Goal: Task Accomplishment & Management: Complete application form

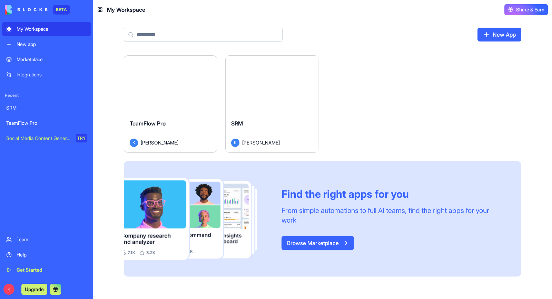
click at [188, 95] on div "Launch" at bounding box center [170, 85] width 93 height 58
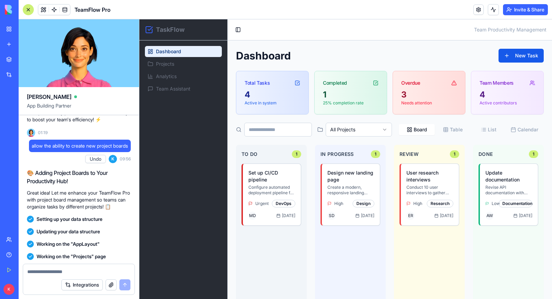
scroll to position [346, 0]
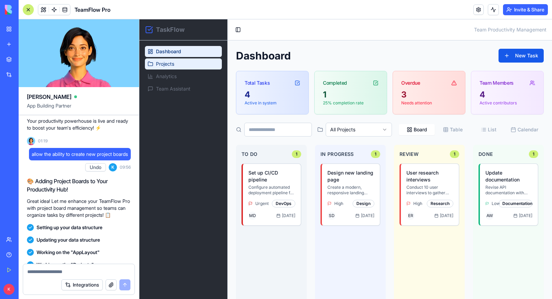
click at [154, 65] on link "Projects" at bounding box center [183, 63] width 77 height 11
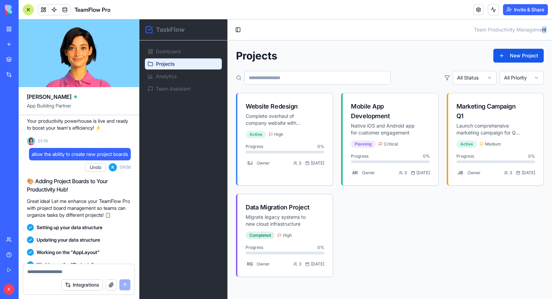
drag, startPoint x: 670, startPoint y: 317, endPoint x: 439, endPoint y: 239, distance: 243.7
click at [499, 115] on main "Toggle Sidebar Team Productivity Management Projects New Project All Status All…" at bounding box center [390, 158] width 325 height 279
click at [349, 237] on div "Website Redesign Complete overhaul of company website with modern design and im…" at bounding box center [390, 185] width 308 height 184
click at [173, 93] on link "Team Assistant" at bounding box center [183, 88] width 77 height 11
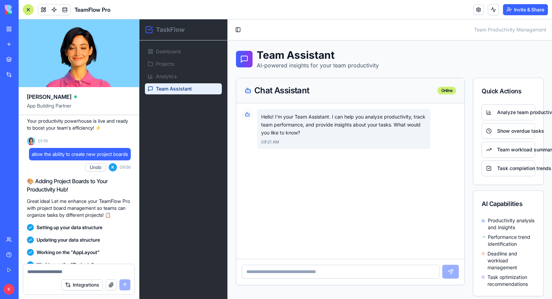
click at [12, 31] on link "My Workspace" at bounding box center [16, 29] width 28 height 14
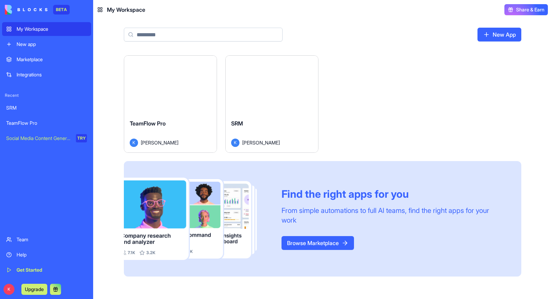
click at [26, 43] on div "New app" at bounding box center [52, 44] width 70 height 7
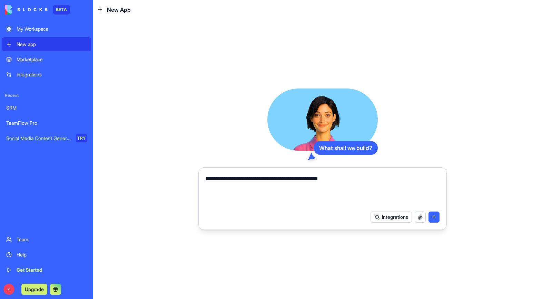
click at [299, 176] on textarea "**********" at bounding box center [323, 190] width 234 height 33
click at [367, 178] on textarea "**********" at bounding box center [323, 190] width 234 height 33
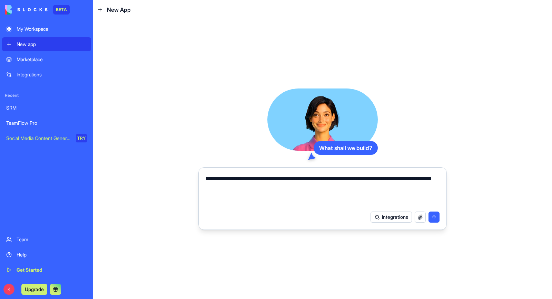
click at [411, 181] on textarea "**********" at bounding box center [323, 190] width 234 height 33
click at [267, 191] on textarea "**********" at bounding box center [323, 190] width 234 height 33
click at [333, 190] on textarea "**********" at bounding box center [323, 190] width 234 height 33
click at [348, 203] on textarea "**********" at bounding box center [323, 190] width 234 height 33
type textarea "**********"
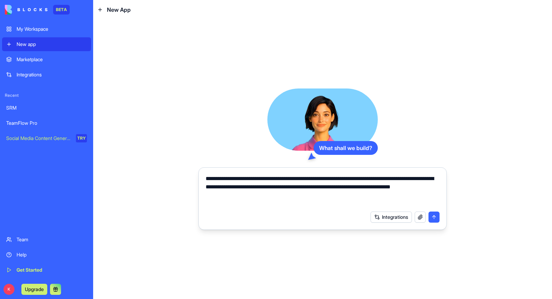
click at [433, 216] on button "submit" at bounding box center [434, 216] width 11 height 11
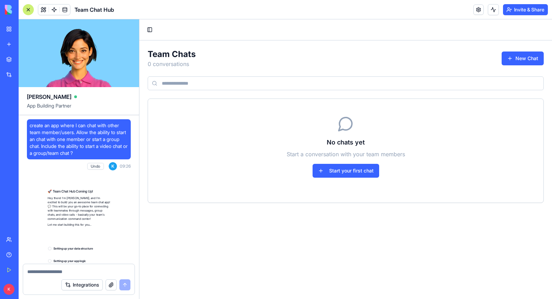
scroll to position [166, 0]
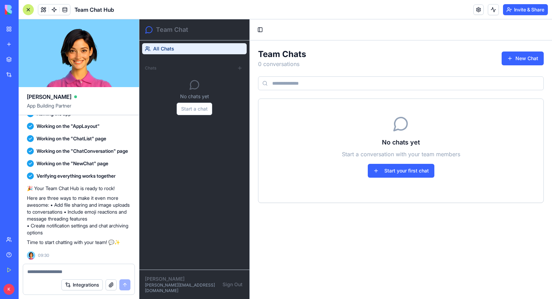
click at [154, 70] on span "Chats" at bounding box center [150, 68] width 11 height 6
click at [187, 113] on button "Start a chat" at bounding box center [195, 109] width 36 height 12
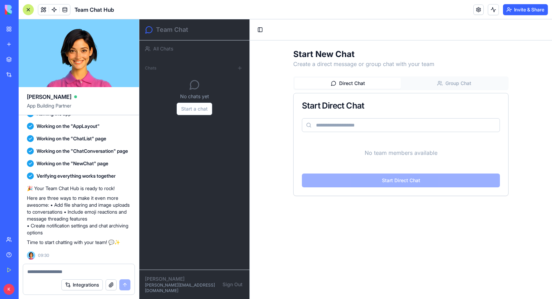
click at [335, 131] on input at bounding box center [401, 125] width 198 height 14
type input "*"
click at [365, 77] on div "Direct Chat Group Chat" at bounding box center [400, 83] width 215 height 14
click at [361, 87] on button "Direct Chat" at bounding box center [348, 83] width 106 height 11
click at [372, 132] on input at bounding box center [401, 125] width 198 height 14
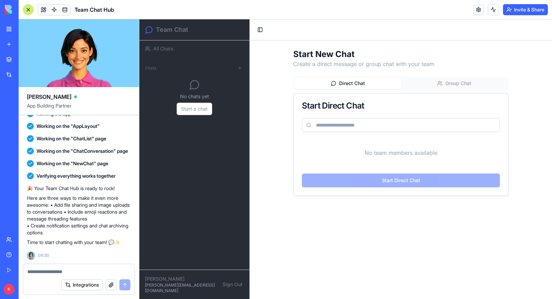
type input "*"
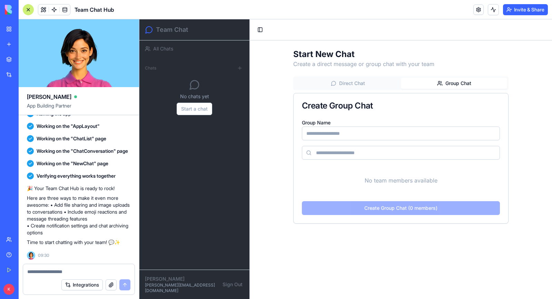
click at [484, 80] on button "Group Chat" at bounding box center [454, 83] width 106 height 11
click at [240, 68] on button at bounding box center [240, 68] width 8 height 8
click at [241, 69] on button at bounding box center [240, 68] width 8 height 8
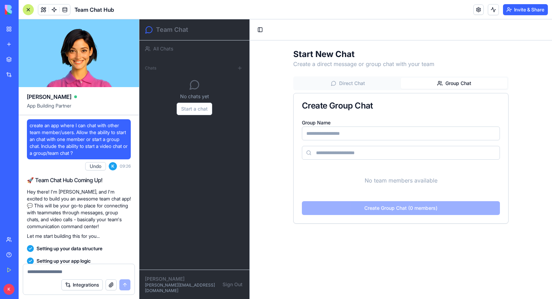
click at [8, 31] on link "My Workspace" at bounding box center [16, 29] width 28 height 14
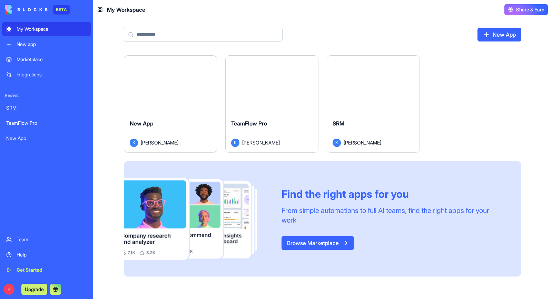
click at [182, 113] on div "Launch" at bounding box center [170, 85] width 93 height 58
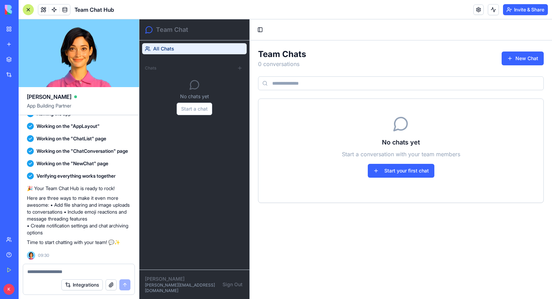
click at [26, 30] on div "My Workspace" at bounding box center [21, 29] width 9 height 7
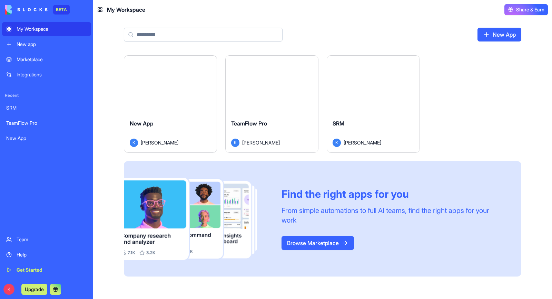
click at [418, 96] on div "Launch" at bounding box center [373, 85] width 93 height 58
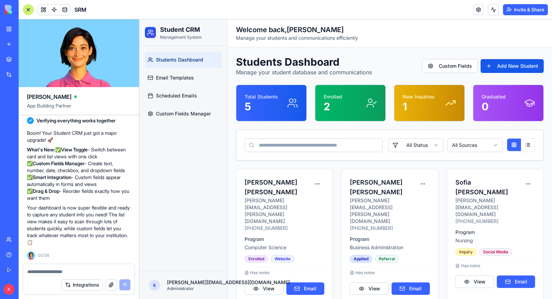
click at [79, 272] on textarea at bounding box center [78, 271] width 103 height 7
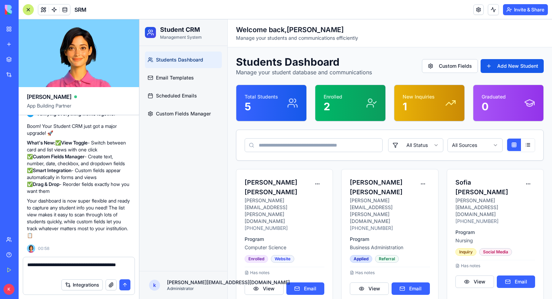
click at [98, 264] on textarea "**********" at bounding box center [79, 268] width 104 height 14
click at [68, 265] on textarea "**********" at bounding box center [79, 268] width 104 height 14
type textarea "**********"
click at [128, 289] on button "submit" at bounding box center [124, 284] width 11 height 11
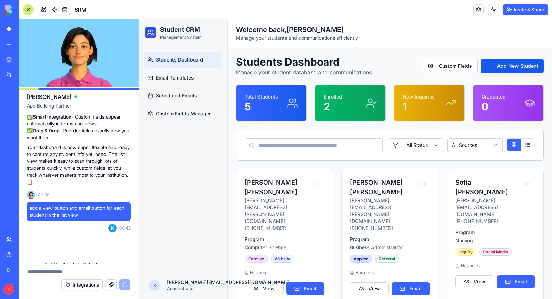
scroll to position [707, 0]
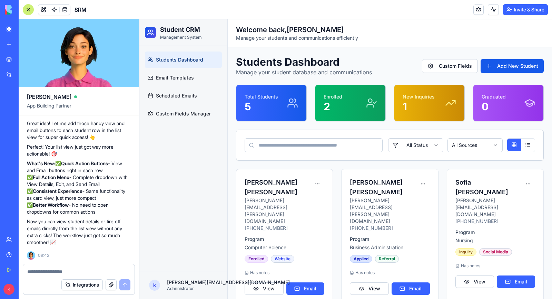
click at [11, 32] on link "My Workspace" at bounding box center [16, 29] width 28 height 14
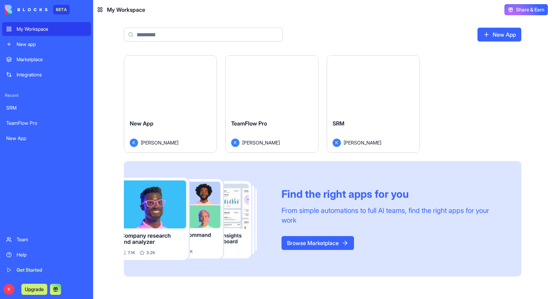
click at [301, 229] on div "Find the right apps for you From simple automations to full AI teams, find the …" at bounding box center [402, 218] width 240 height 62
click at [300, 230] on div "Find the right apps for you From simple automations to full AI teams, find the …" at bounding box center [402, 218] width 240 height 62
click at [341, 243] on link "Browse Marketplace" at bounding box center [318, 243] width 73 height 14
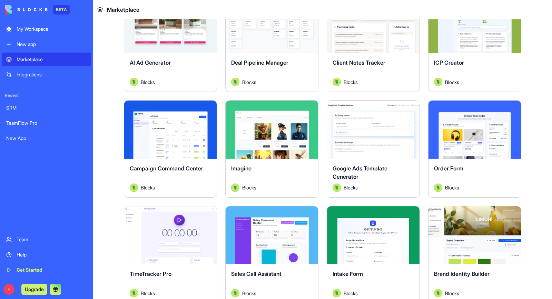
scroll to position [273, 0]
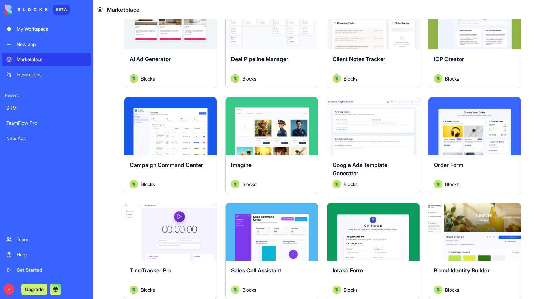
click at [278, 22] on button "Explore" at bounding box center [272, 20] width 52 height 14
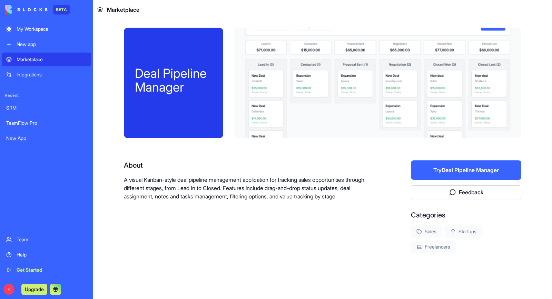
click at [457, 172] on button "Try Deal Pipeline Manager" at bounding box center [466, 169] width 110 height 19
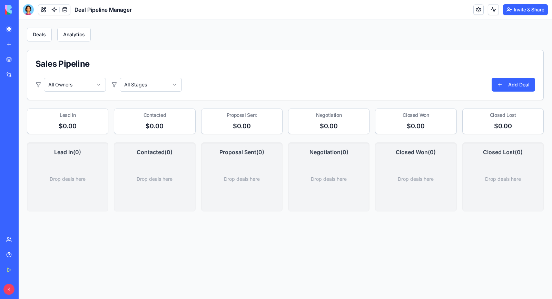
click at [176, 85] on html "Deals Analytics Sales Pipeline All Owners All Stages Add Deal Lead In $0.00 Con…" at bounding box center [286, 158] width 534 height 279
click at [475, 13] on link at bounding box center [479, 9] width 10 height 10
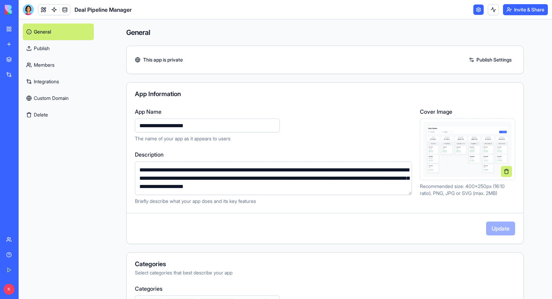
click at [284, 34] on h4 "General" at bounding box center [325, 33] width 398 height 10
click at [140, 16] on header "Deal Pipeline Manager Invite & Share" at bounding box center [286, 9] width 534 height 19
click at [121, 11] on span "Deal Pipeline Manager" at bounding box center [103, 10] width 57 height 8
click at [111, 76] on div "**********" at bounding box center [325, 158] width 442 height 279
click at [48, 8] on link at bounding box center [43, 9] width 10 height 10
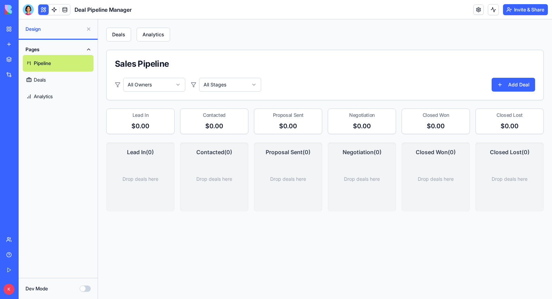
click at [73, 79] on link "Deals" at bounding box center [58, 79] width 71 height 17
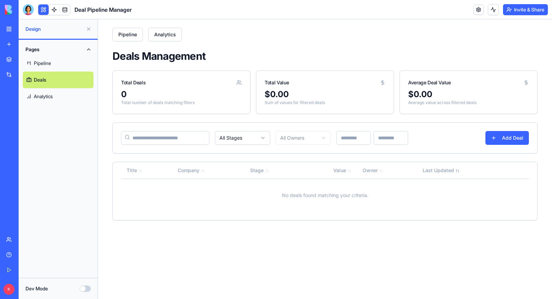
click at [26, 26] on div "My Workspace" at bounding box center [21, 29] width 9 height 7
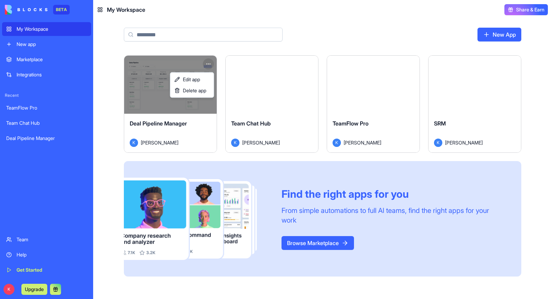
click at [207, 68] on html "BETA My Workspace New app Marketplace Integrations Recent TeamFlow Pro Team Cha…" at bounding box center [276, 149] width 552 height 299
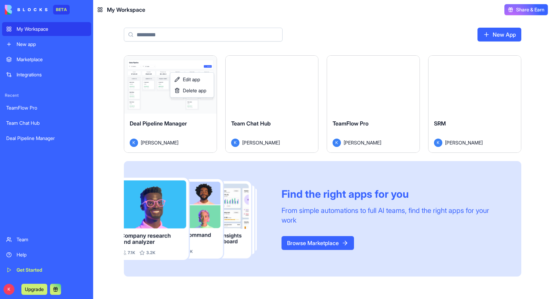
click at [207, 68] on html "BETA My Workspace New app Marketplace Integrations Recent TeamFlow Pro Team Cha…" at bounding box center [276, 149] width 552 height 299
